Goal: Task Accomplishment & Management: Understand process/instructions

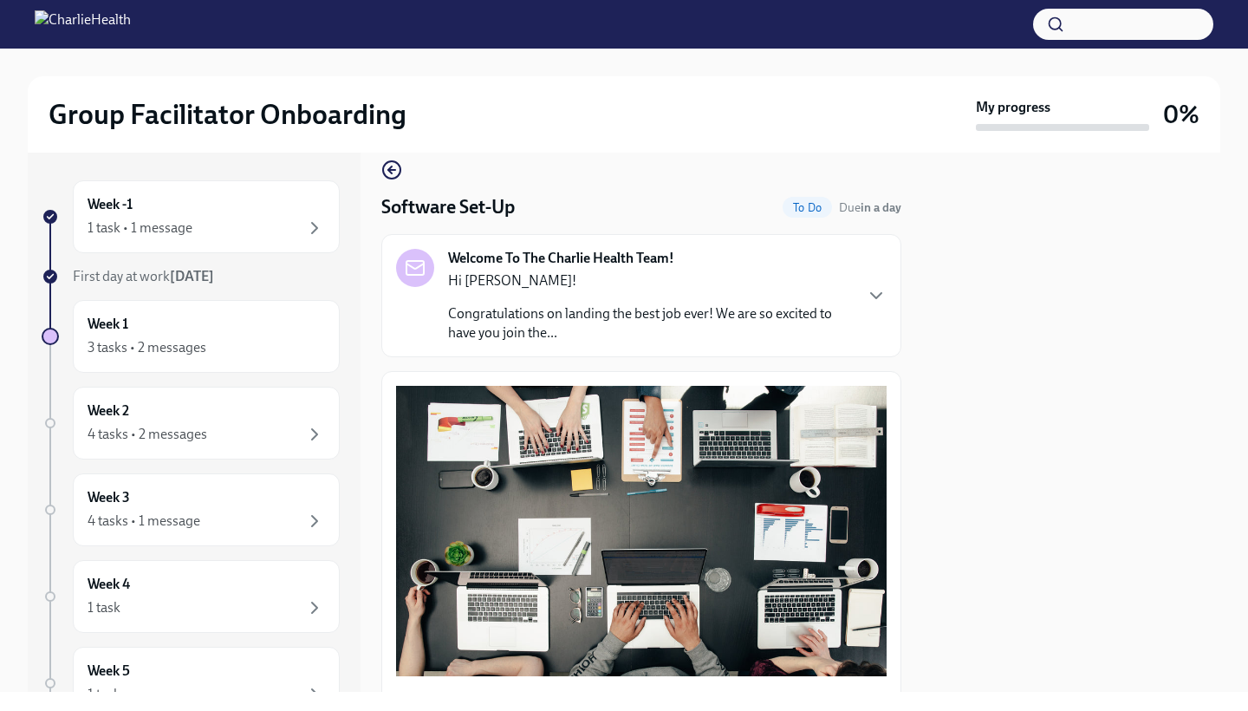
scroll to position [17, 0]
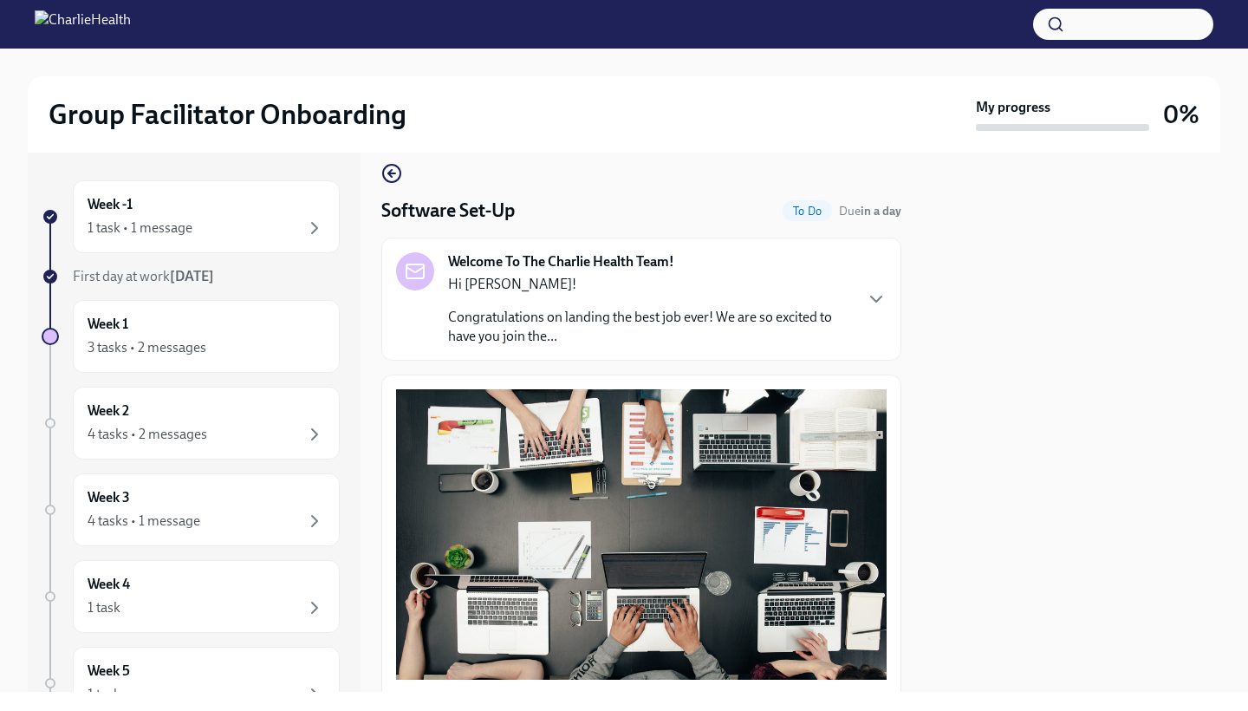
click at [632, 323] on p "Congratulations on landing the best job ever! We are so excited to have you joi…" at bounding box center [650, 327] width 404 height 38
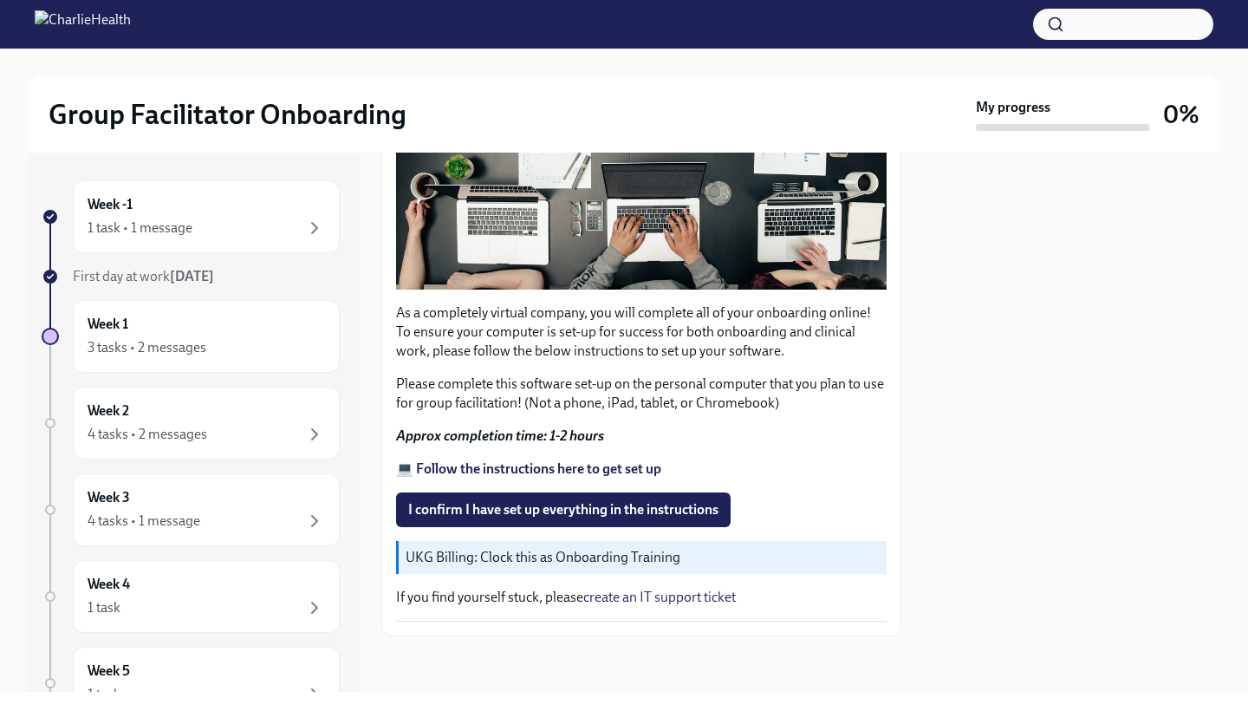
scroll to position [0, 0]
click at [516, 471] on strong "💻 Follow the instructions here to get set up" at bounding box center [528, 468] width 265 height 16
click at [185, 209] on div "Week -1 1 task • 1 message" at bounding box center [207, 216] width 238 height 43
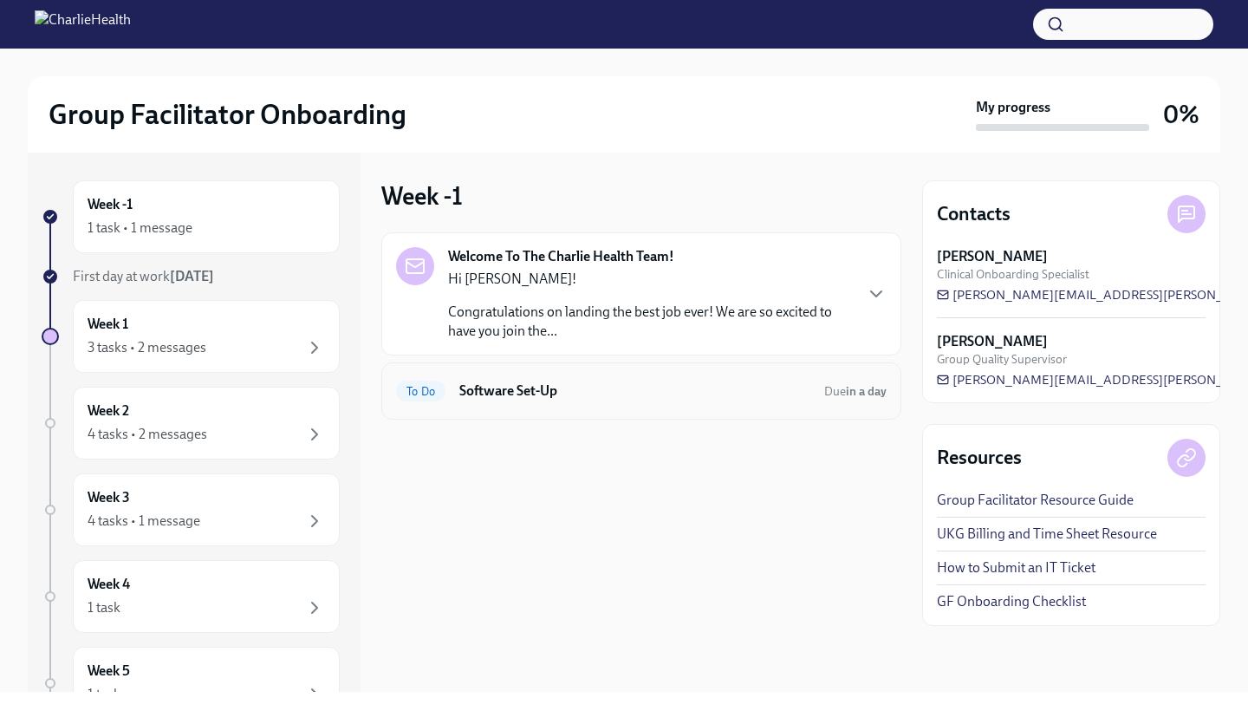
click at [558, 384] on h6 "Software Set-Up" at bounding box center [634, 390] width 351 height 19
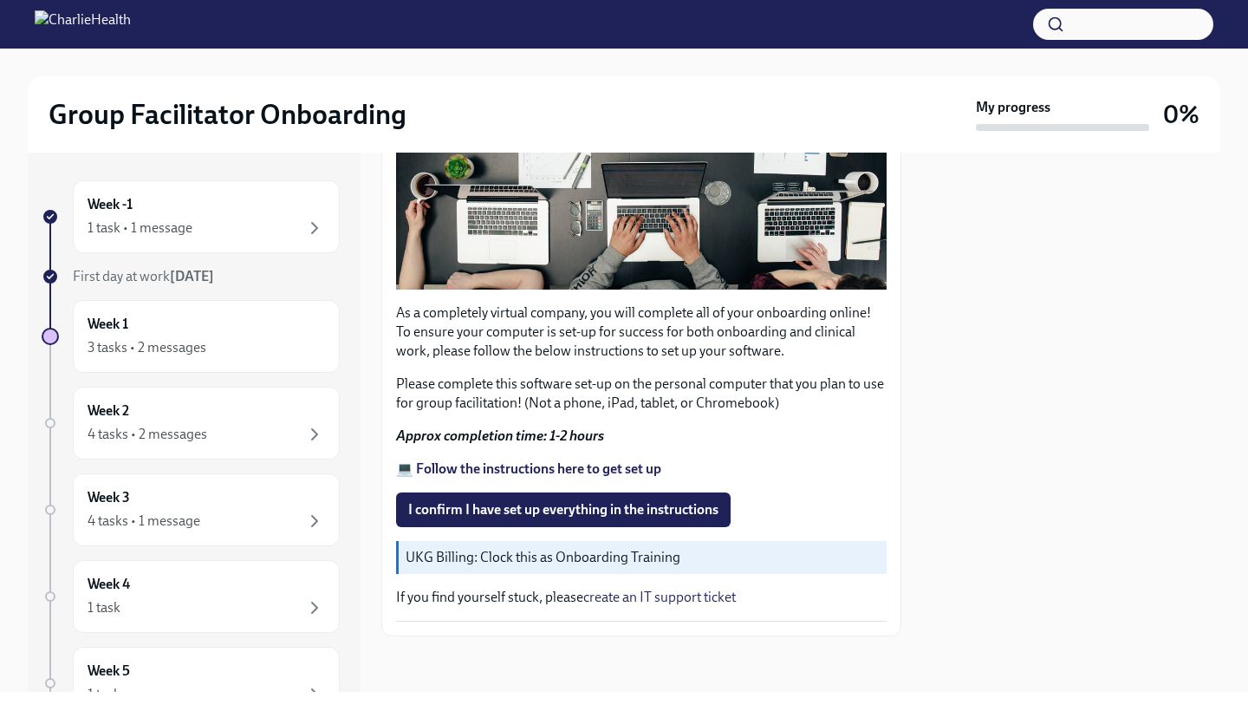
scroll to position [407, 0]
click at [174, 232] on div "1 task • 1 message" at bounding box center [140, 227] width 105 height 19
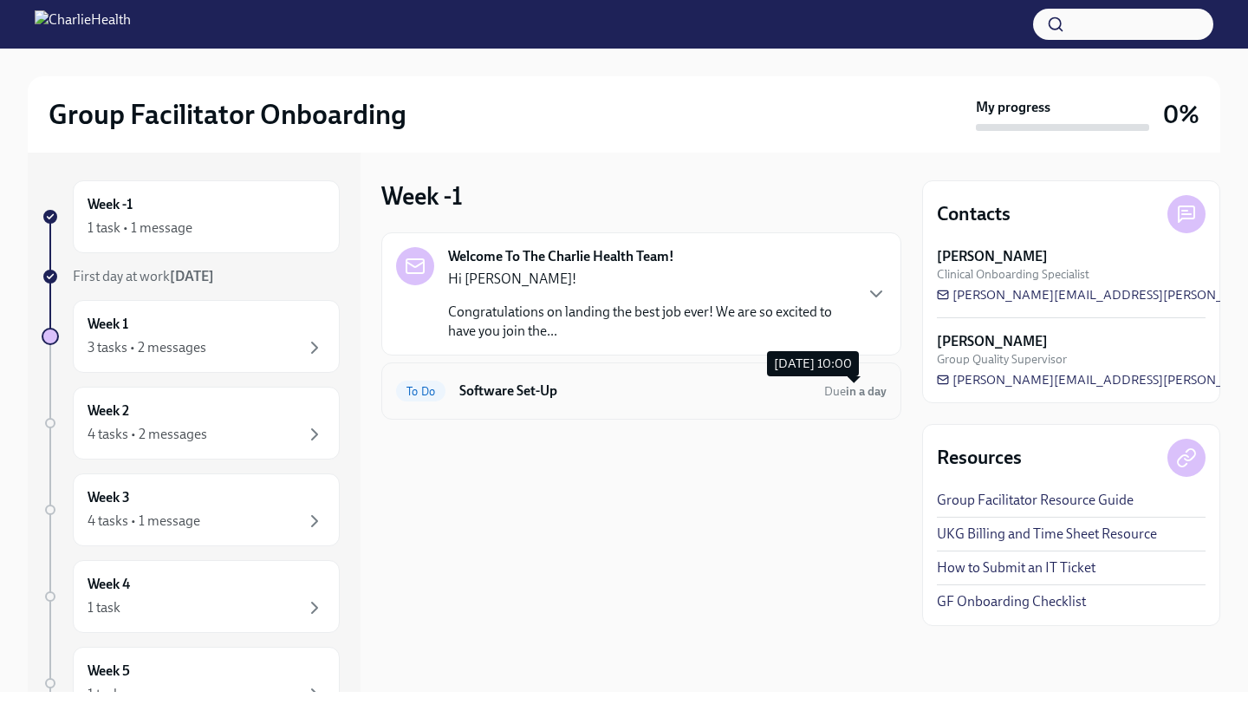
click at [839, 384] on span "Due in a day" at bounding box center [855, 391] width 62 height 15
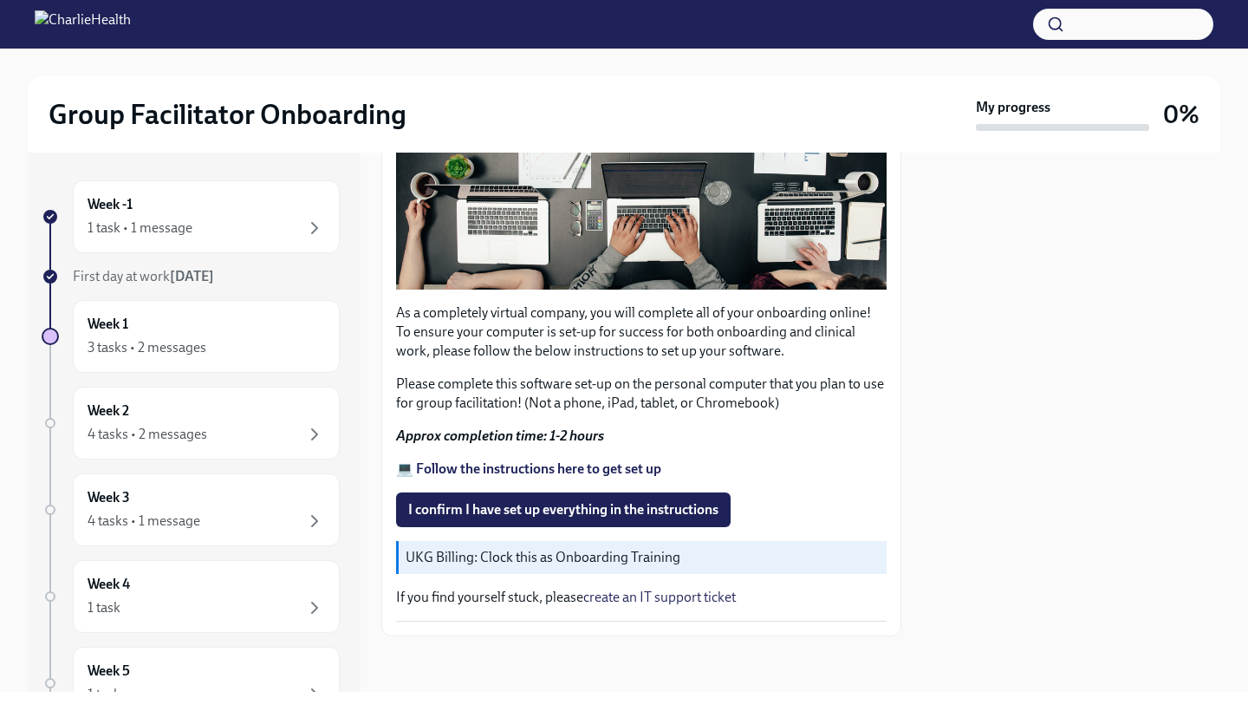
scroll to position [407, 0]
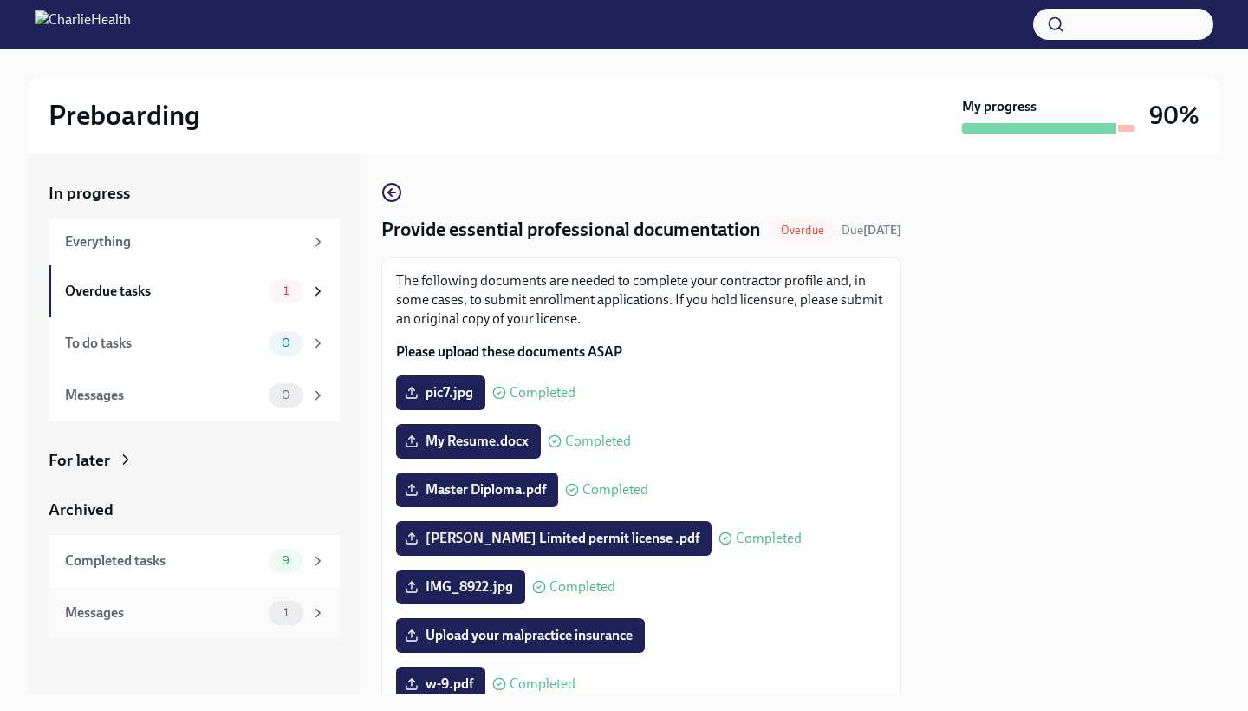
click at [150, 610] on div "Messages" at bounding box center [163, 612] width 197 height 19
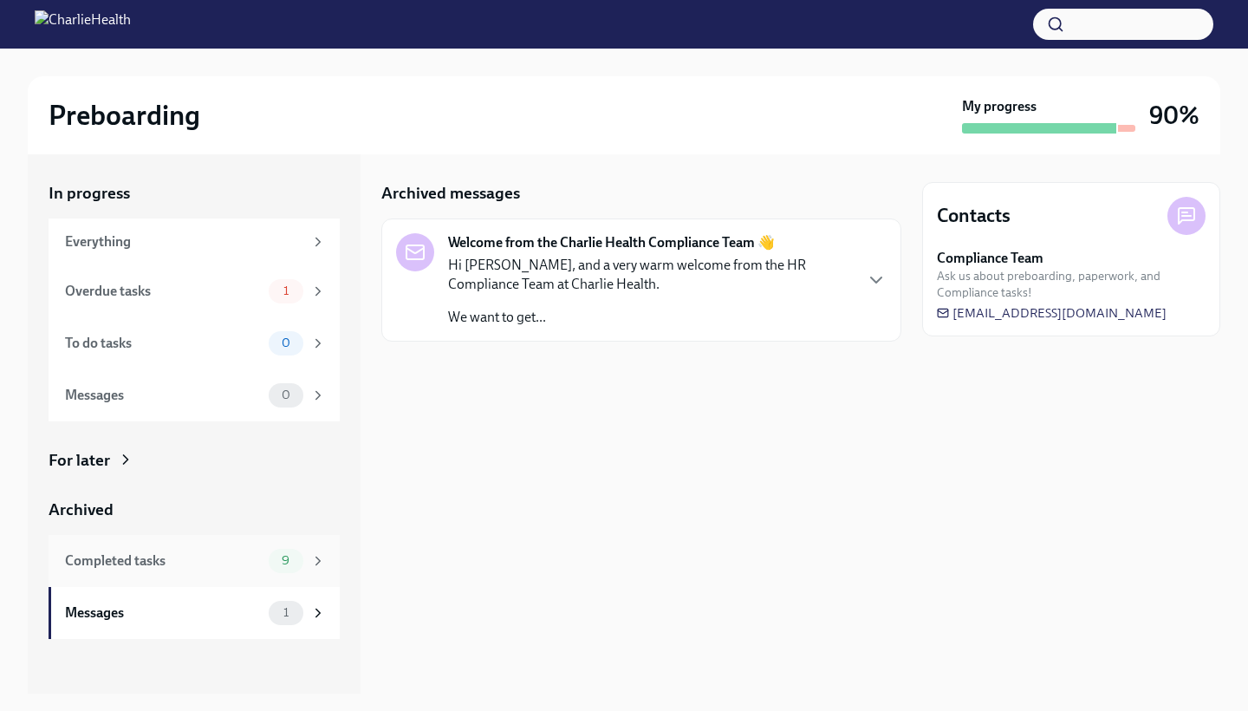
click at [166, 554] on div "Completed tasks" at bounding box center [163, 560] width 197 height 19
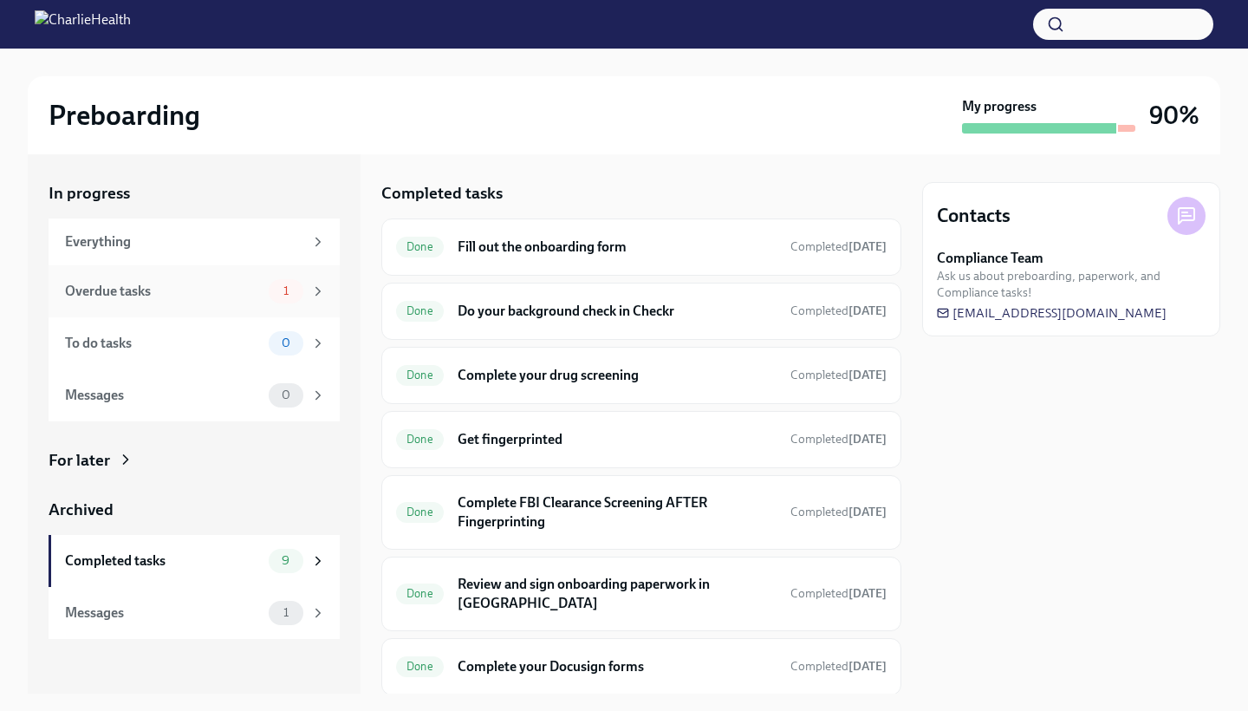
click at [139, 293] on div "Overdue tasks" at bounding box center [163, 291] width 197 height 19
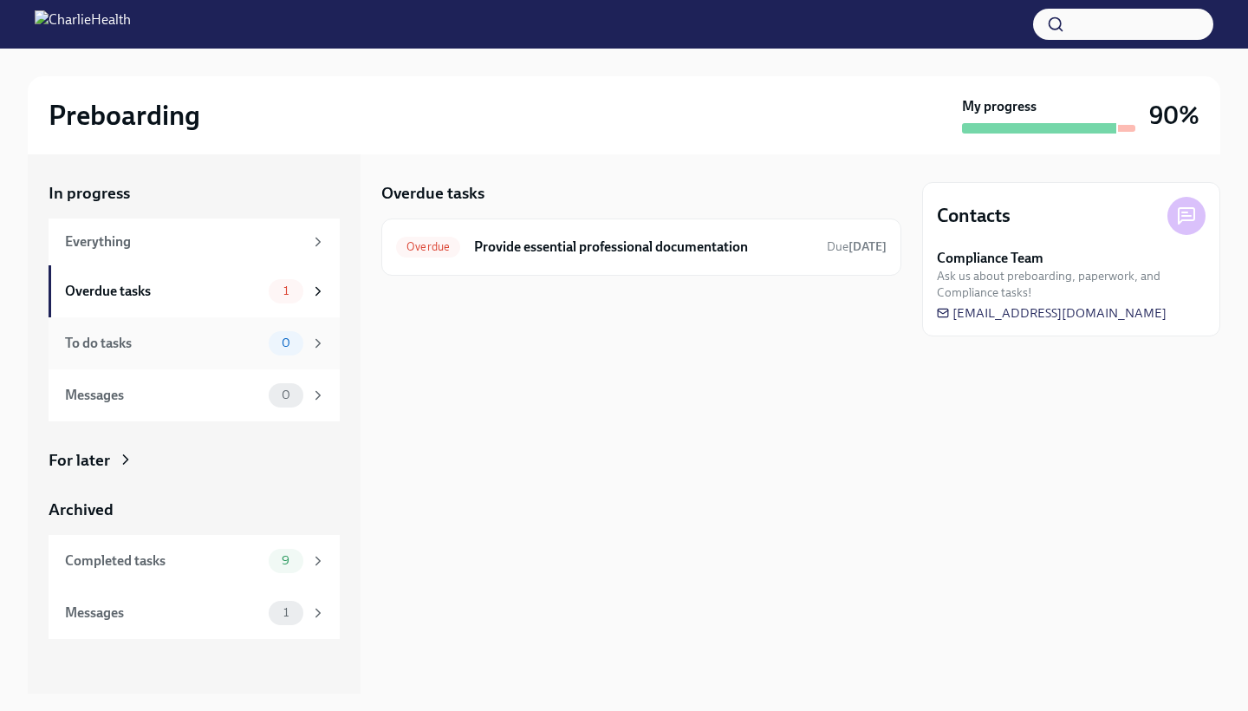
click at [203, 342] on div "To do tasks" at bounding box center [163, 343] width 197 height 19
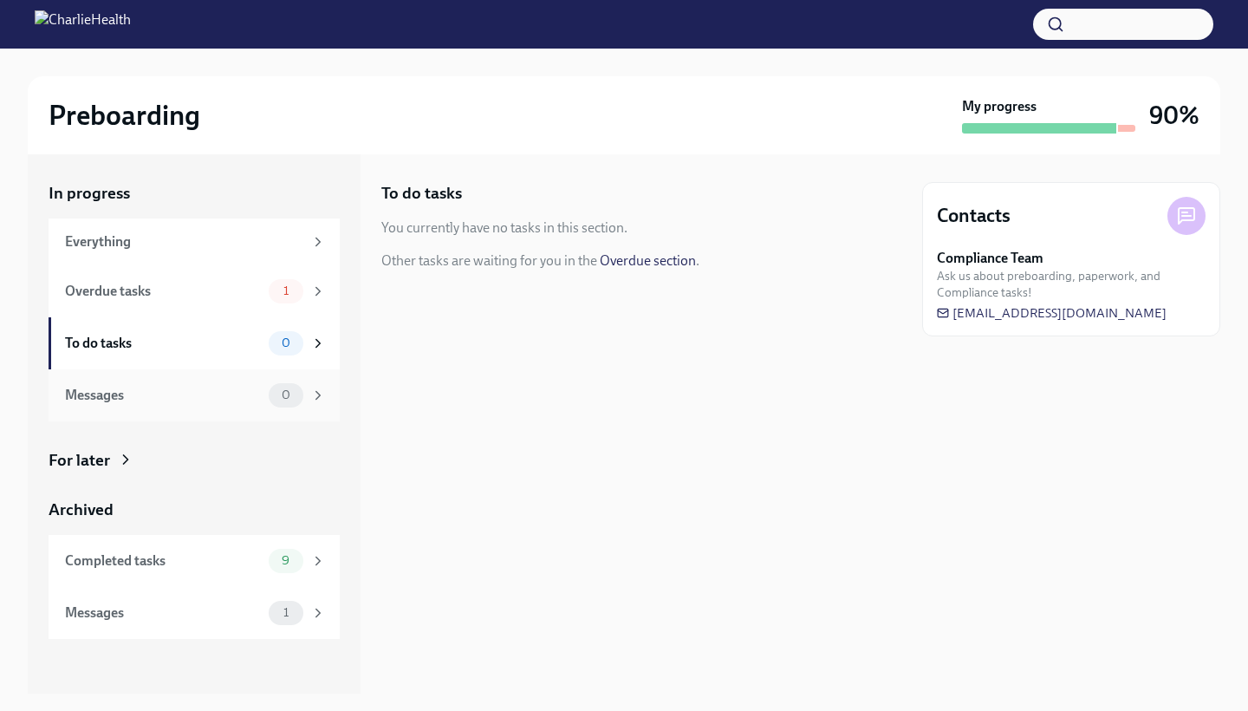
click at [219, 401] on div "Messages" at bounding box center [163, 395] width 197 height 19
click at [174, 234] on div "Everything" at bounding box center [184, 241] width 238 height 19
